Goal: Check status: Check status

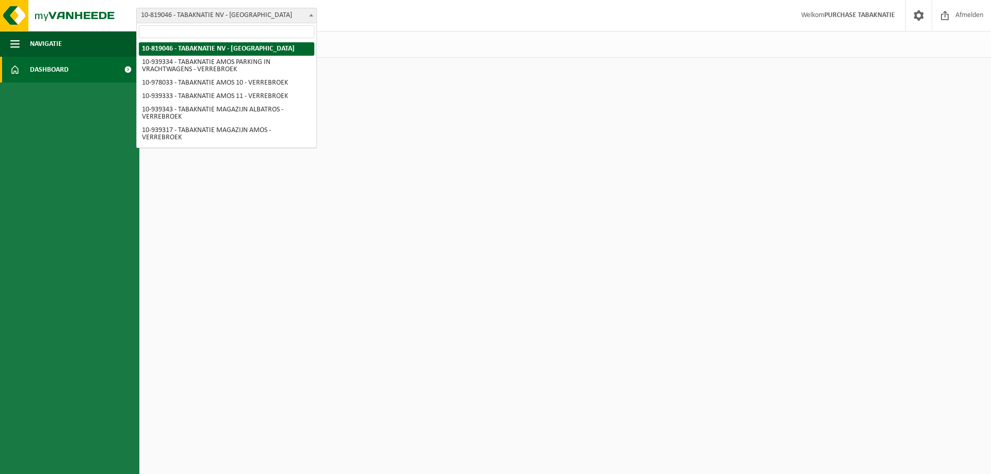
click at [195, 8] on span "10-819046 - TABAKNATIE NV - [GEOGRAPHIC_DATA]" at bounding box center [226, 15] width 181 height 15
click at [205, 28] on input "search" at bounding box center [227, 31] width 176 height 13
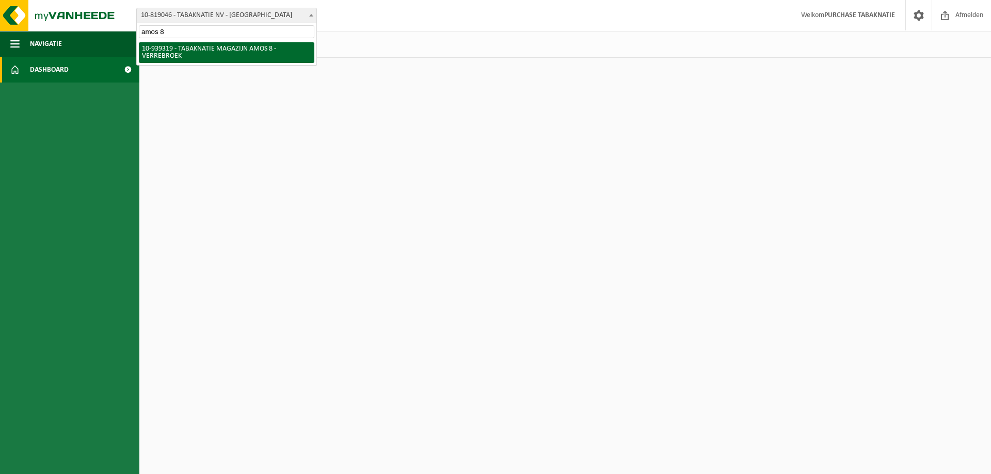
type input "amos 8"
select select "138346"
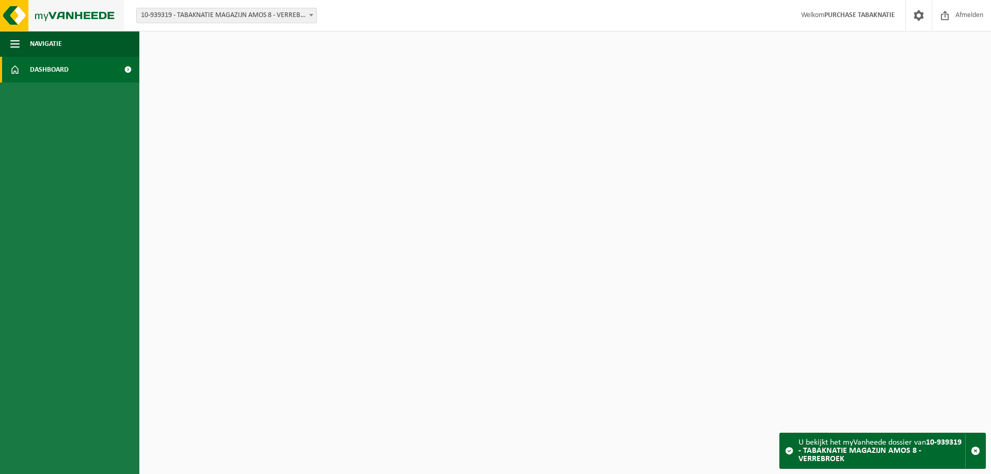
click at [97, 13] on img at bounding box center [62, 15] width 124 height 31
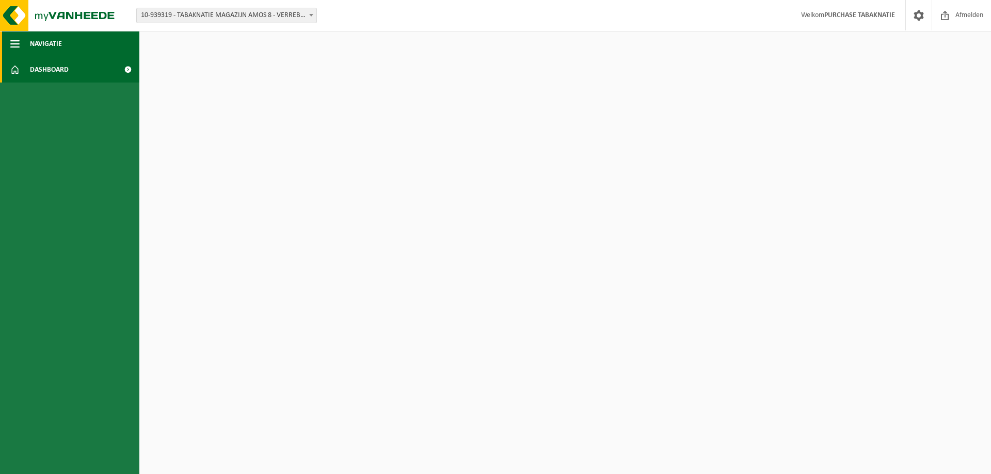
click at [46, 44] on span "Navigatie" at bounding box center [46, 44] width 32 height 26
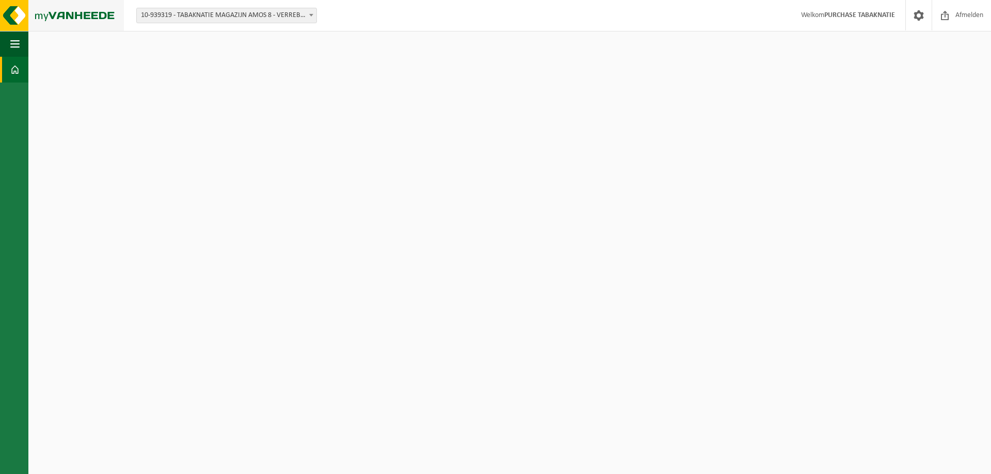
click at [81, 15] on img at bounding box center [62, 15] width 124 height 31
click at [227, 14] on span "10-939319 - TABAKNATIE MAGAZIJN AMOS 8 - VERREBROEK" at bounding box center [227, 15] width 180 height 14
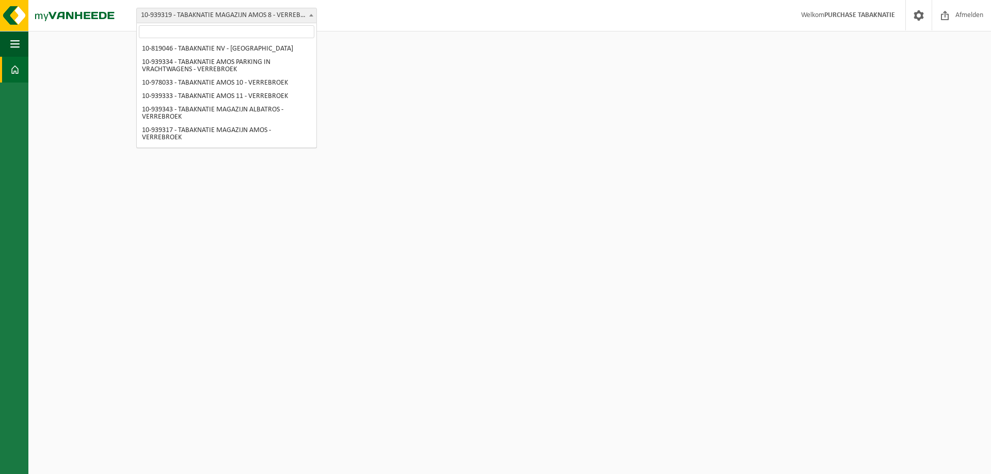
scroll to position [164, 0]
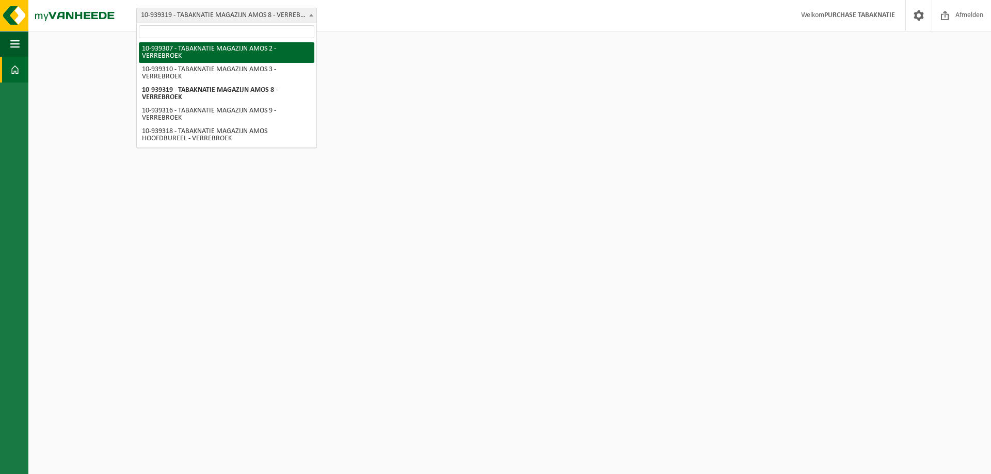
select select "138336"
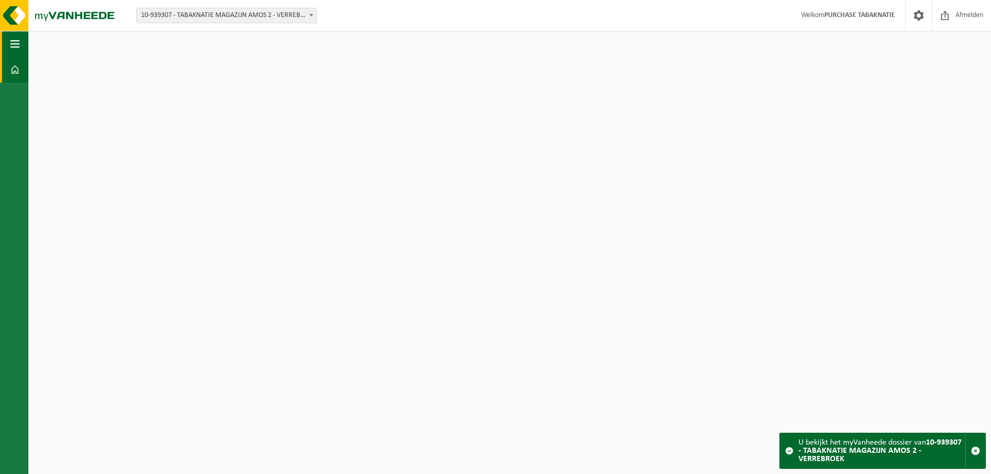
click at [24, 49] on button "Navigatie" at bounding box center [14, 44] width 28 height 26
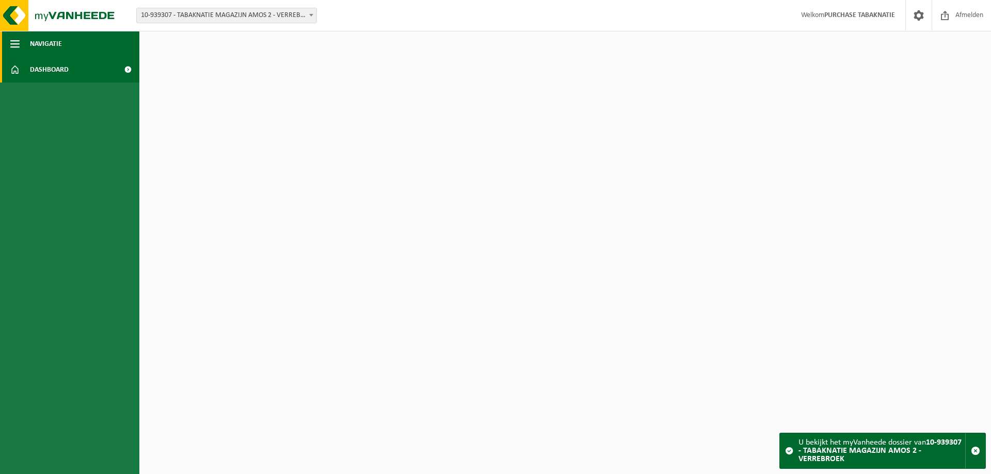
click at [71, 52] on button "Navigatie" at bounding box center [69, 44] width 139 height 26
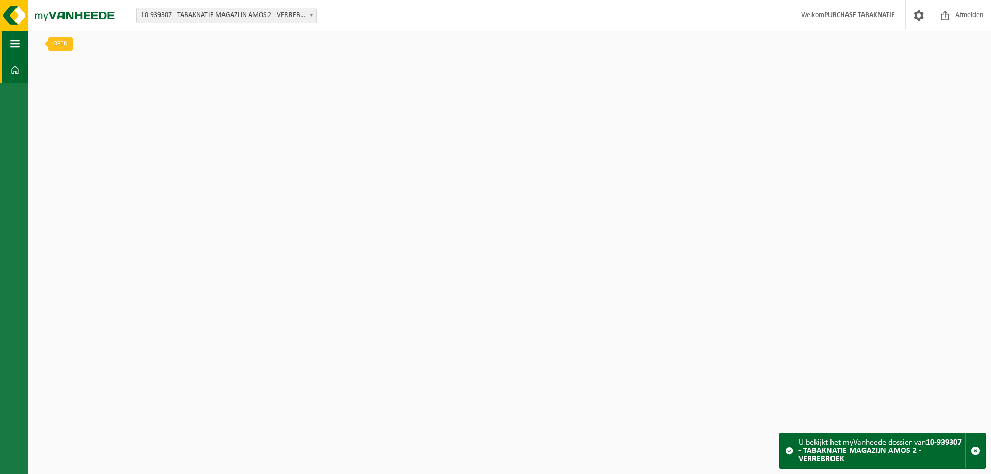
click at [8, 42] on button "Navigatie" at bounding box center [14, 44] width 28 height 26
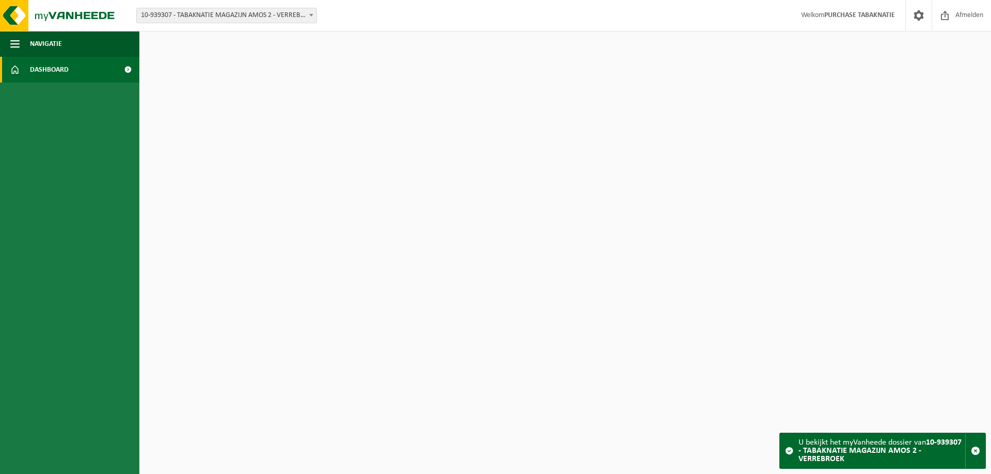
click at [28, 66] on link "Dashboard" at bounding box center [69, 70] width 139 height 26
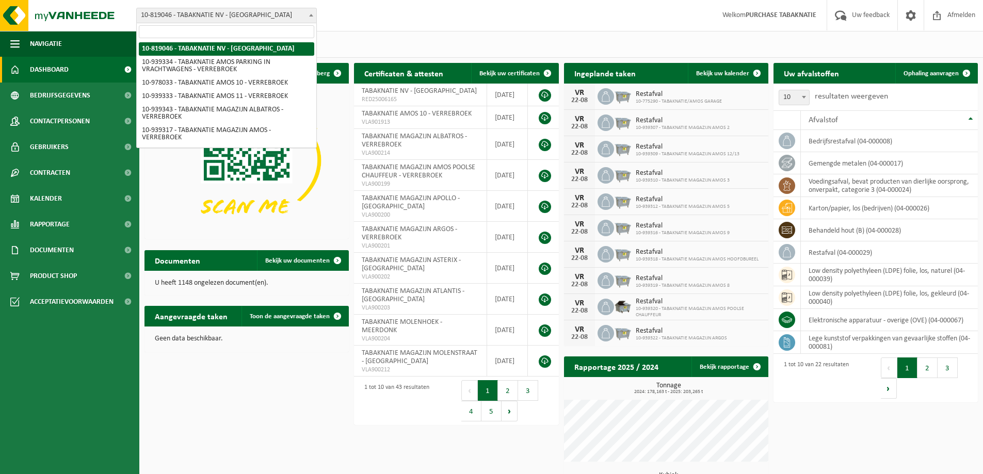
click at [248, 19] on span "10-819046 - TABAKNATIE NV - [GEOGRAPHIC_DATA]" at bounding box center [227, 15] width 180 height 14
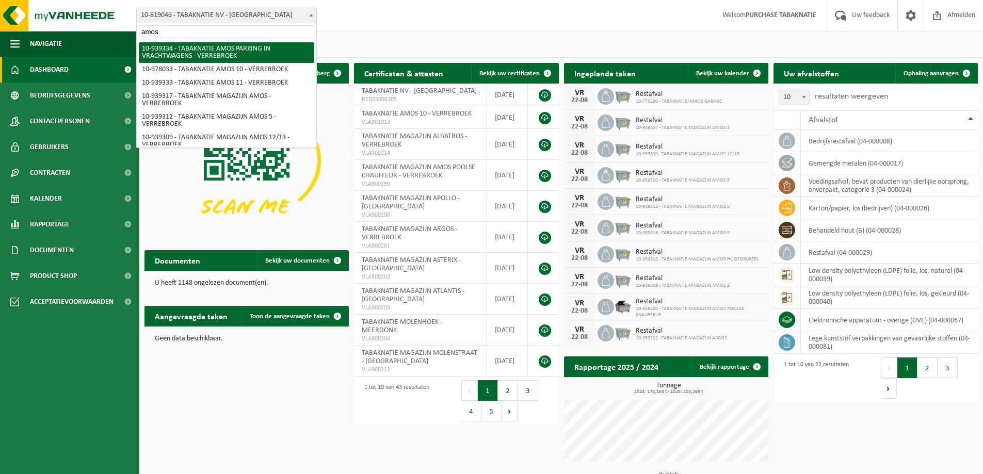
type input "amos 8"
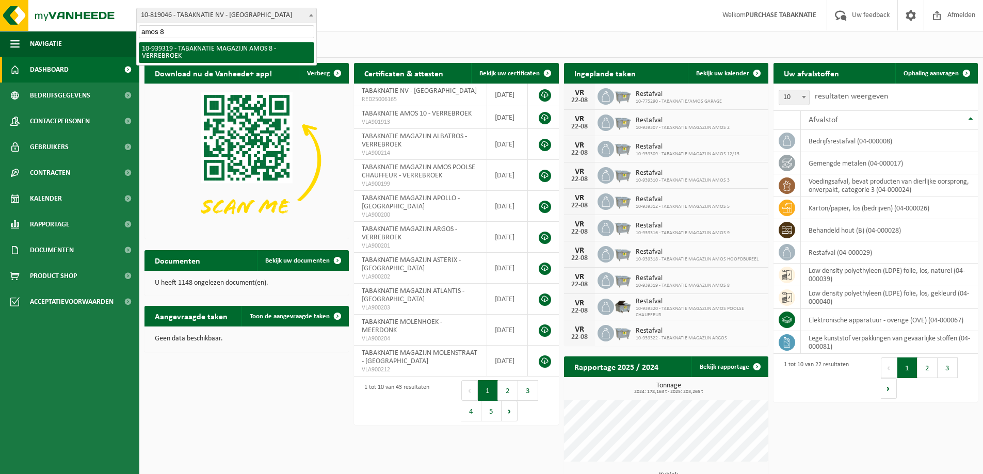
select select "138346"
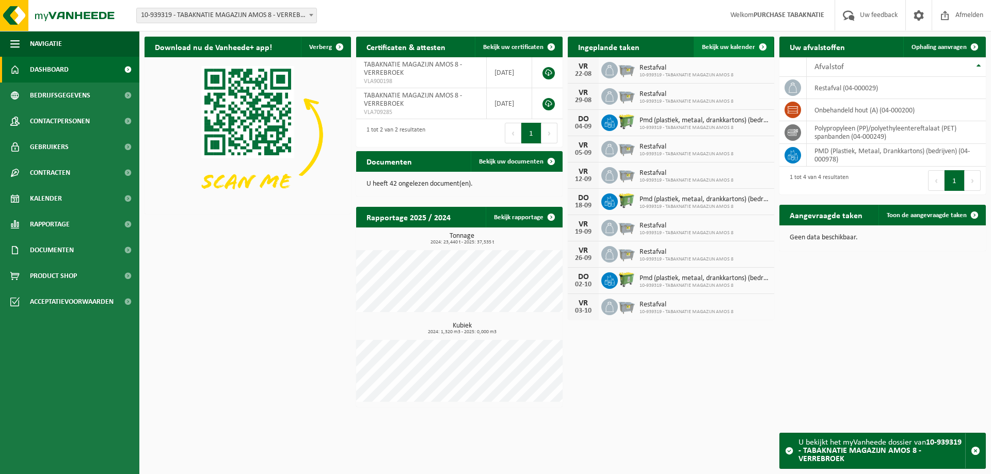
click at [751, 40] on link "Bekijk uw kalender" at bounding box center [733, 47] width 79 height 21
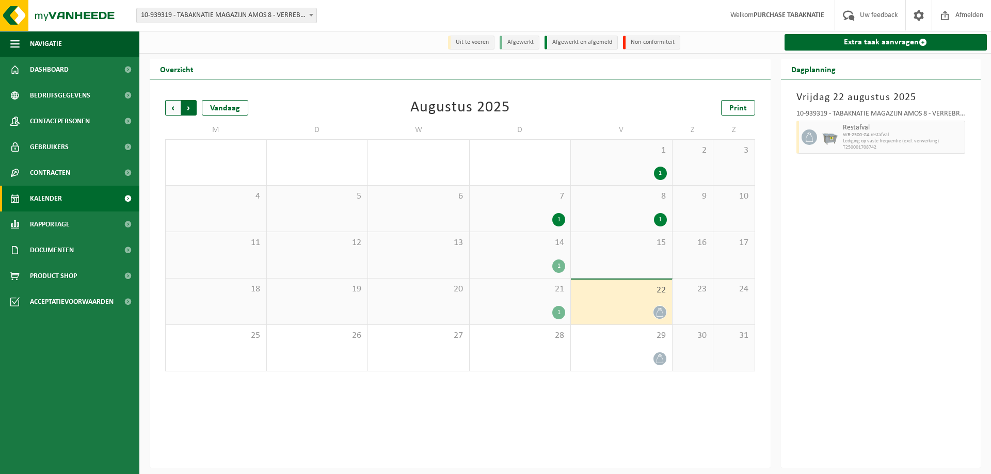
click at [177, 104] on span "Vorige" at bounding box center [172, 107] width 15 height 15
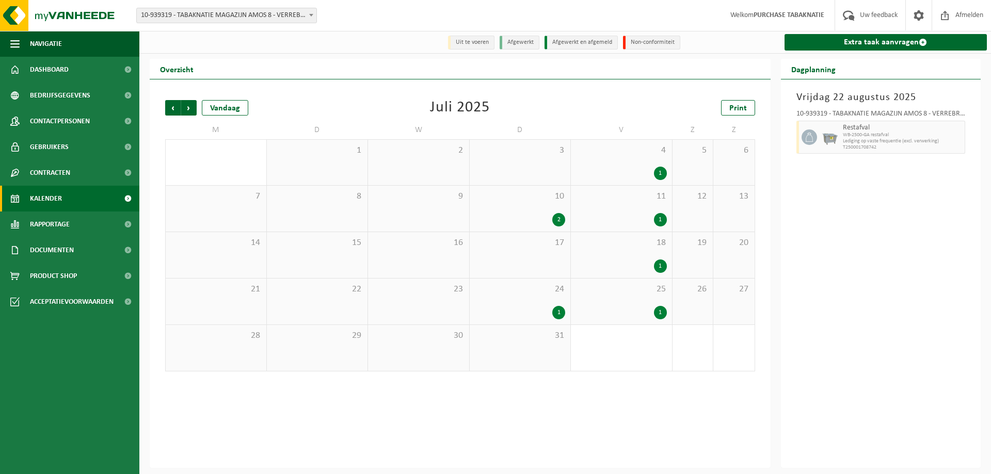
click at [516, 204] on div "10 2" at bounding box center [520, 209] width 101 height 46
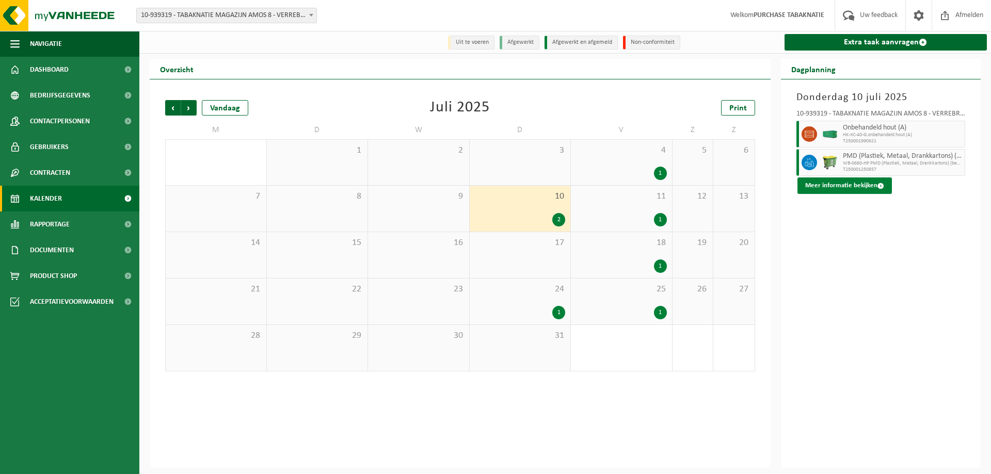
click at [851, 187] on button "Meer informatie bekijken" at bounding box center [845, 186] width 94 height 17
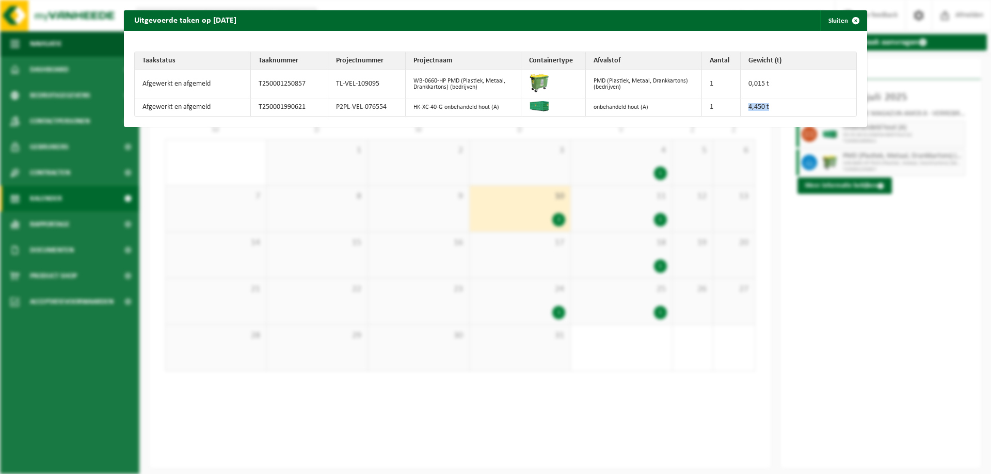
drag, startPoint x: 773, startPoint y: 109, endPoint x: 743, endPoint y: 110, distance: 29.4
click at [743, 110] on td "4,450 t" at bounding box center [799, 108] width 116 height 18
click at [803, 87] on td "0,015 t" at bounding box center [799, 84] width 116 height 28
drag, startPoint x: 777, startPoint y: 86, endPoint x: 737, endPoint y: 83, distance: 39.9
click at [741, 83] on td "0,015 t" at bounding box center [799, 84] width 116 height 28
